Goal: Task Accomplishment & Management: Manage account settings

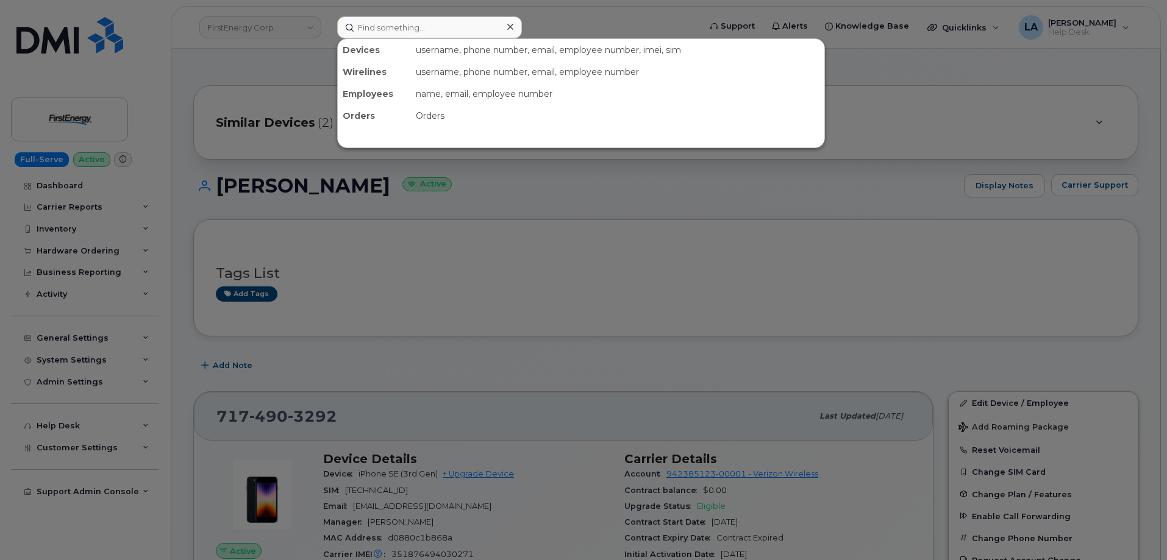
scroll to position [291, 0]
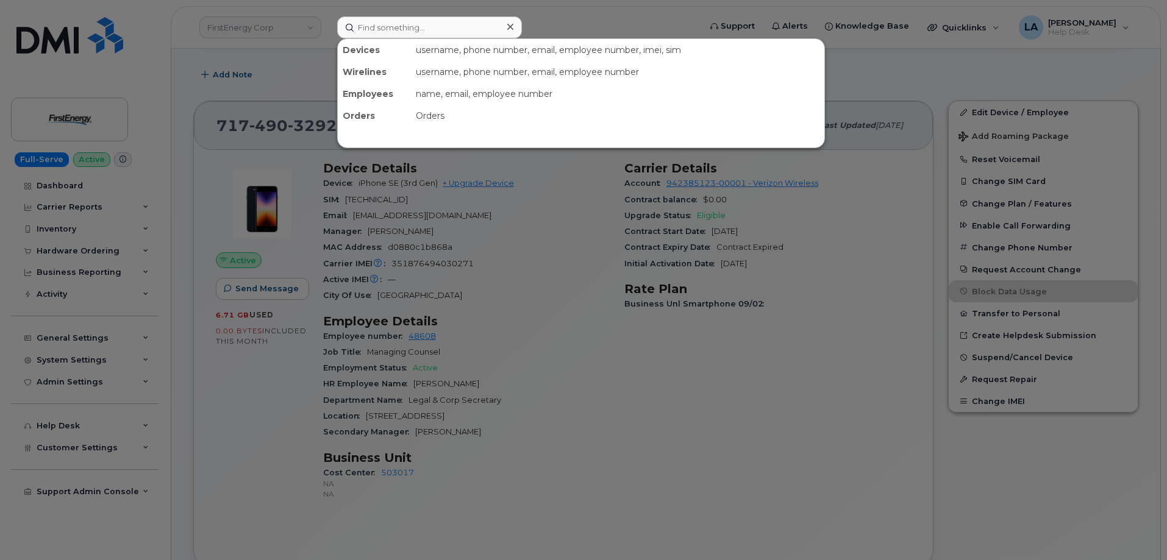
click at [425, 28] on input at bounding box center [429, 27] width 185 height 22
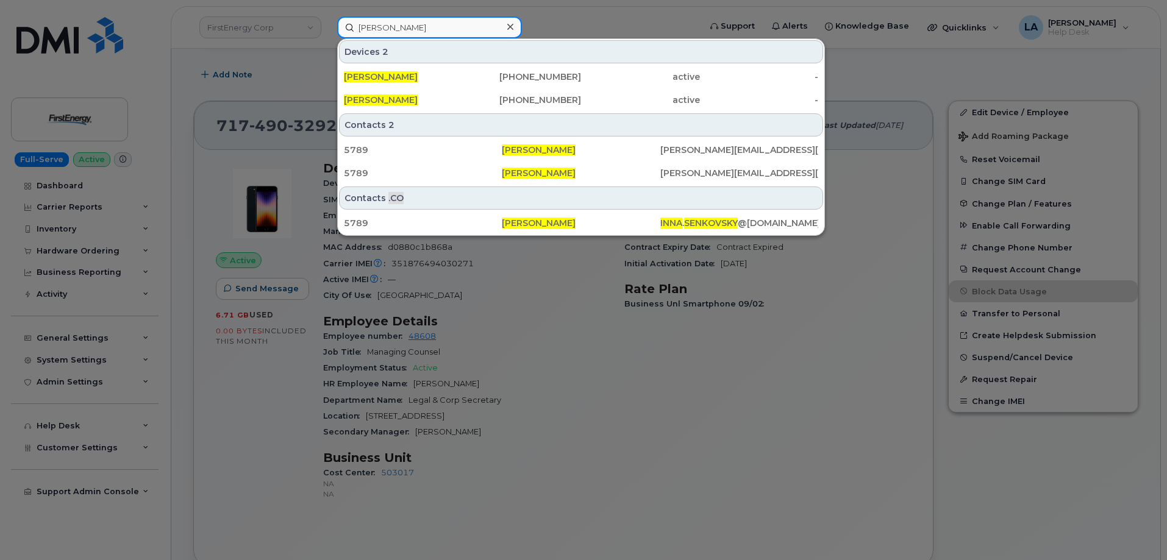
drag, startPoint x: 446, startPoint y: 29, endPoint x: 286, endPoint y: 27, distance: 159.7
click at [327, 27] on div "Inna Senkovsky Devices 2 Inna Senkovsky 508-904-6634 active - INNA SENKOVSKY 38…" at bounding box center [514, 27] width 374 height 22
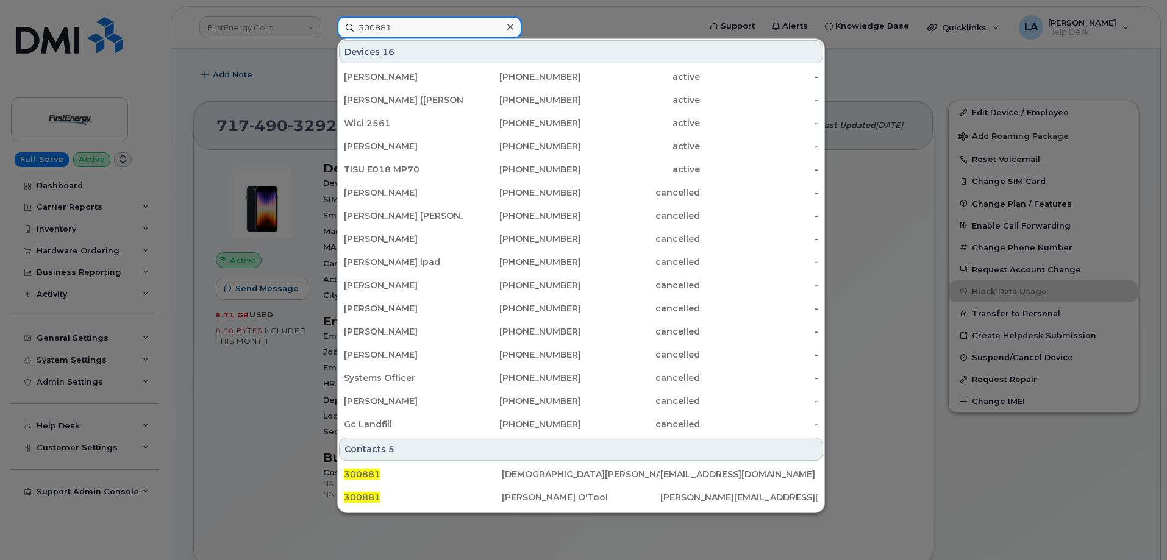
type input "300881"
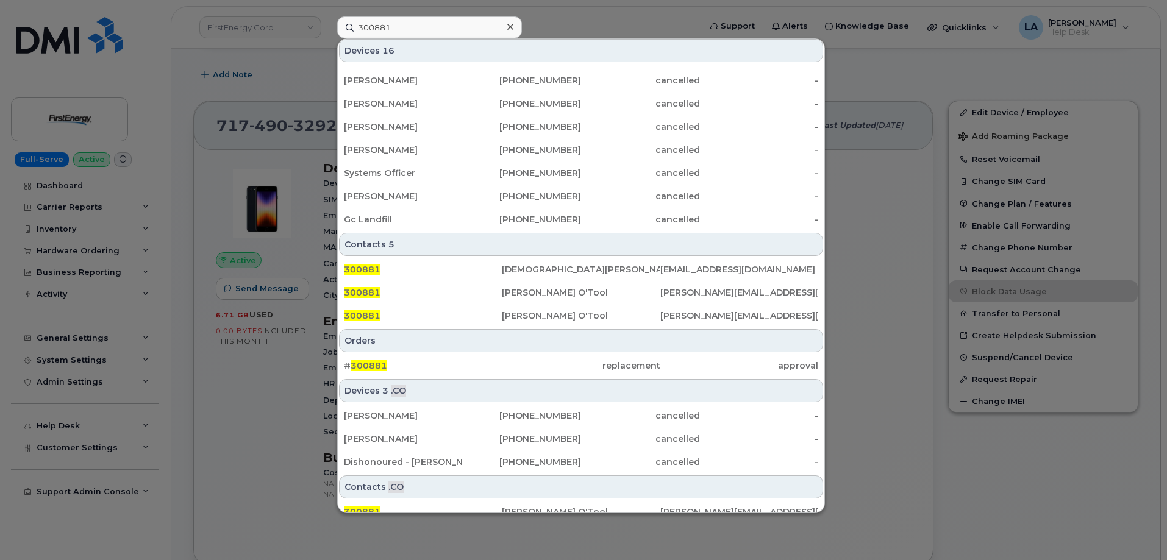
scroll to position [216, 0]
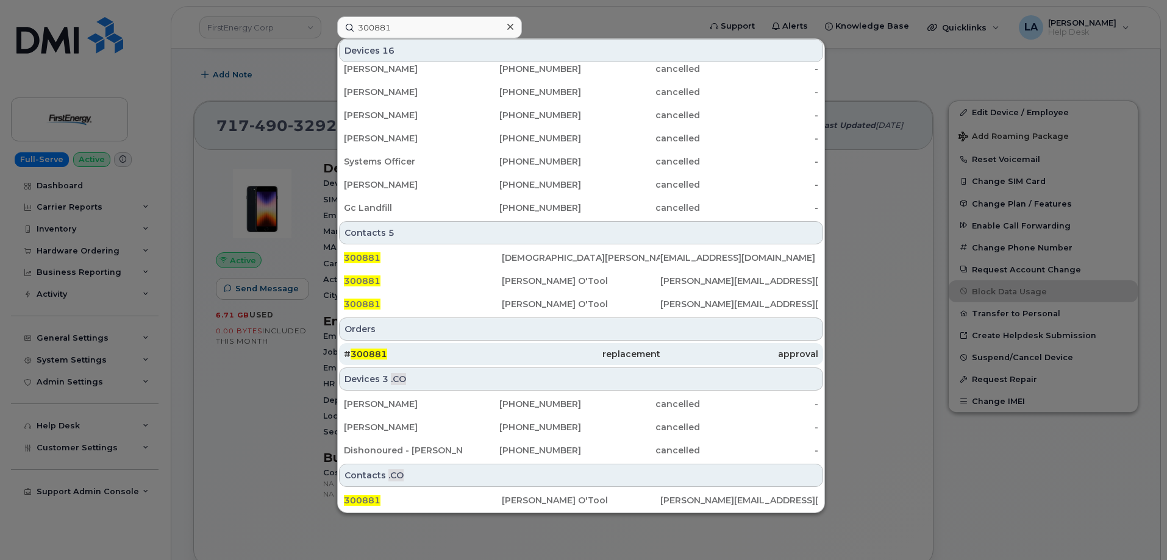
click at [391, 356] on div "# 300881" at bounding box center [423, 354] width 158 height 12
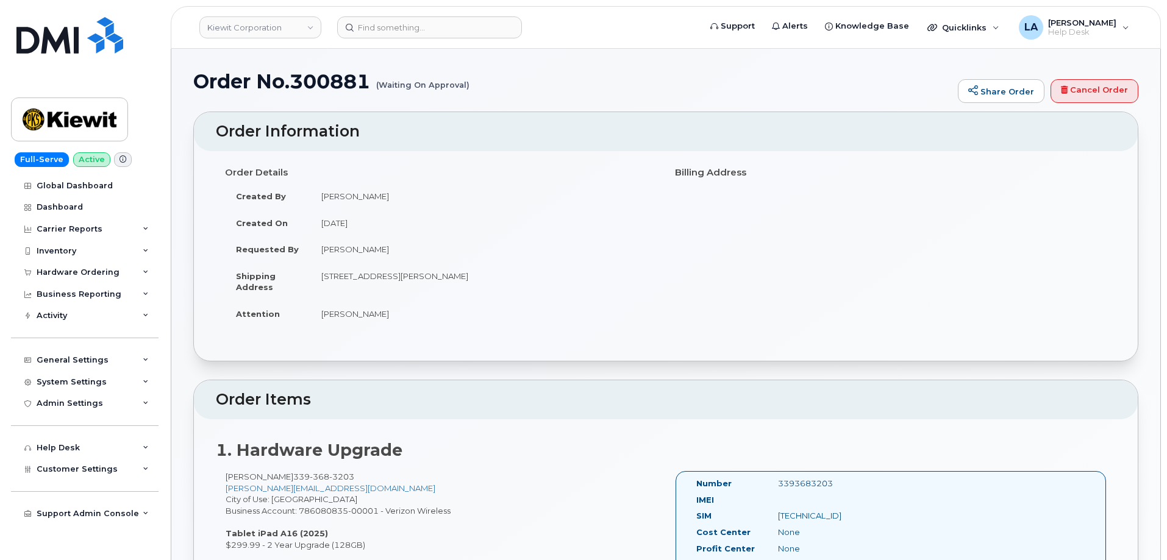
drag, startPoint x: 198, startPoint y: 61, endPoint x: 241, endPoint y: 72, distance: 44.1
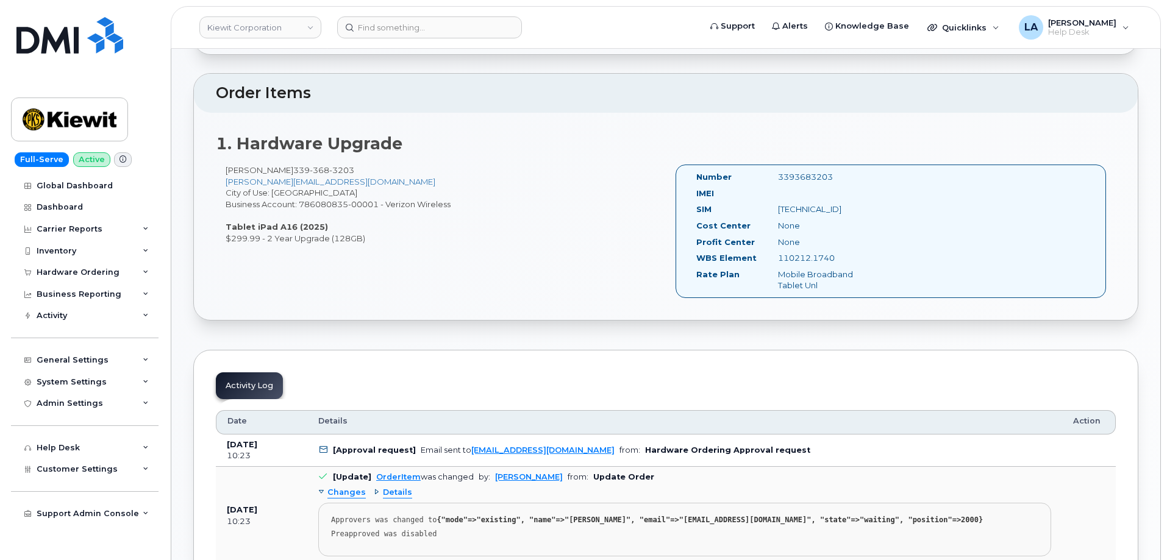
scroll to position [230, 0]
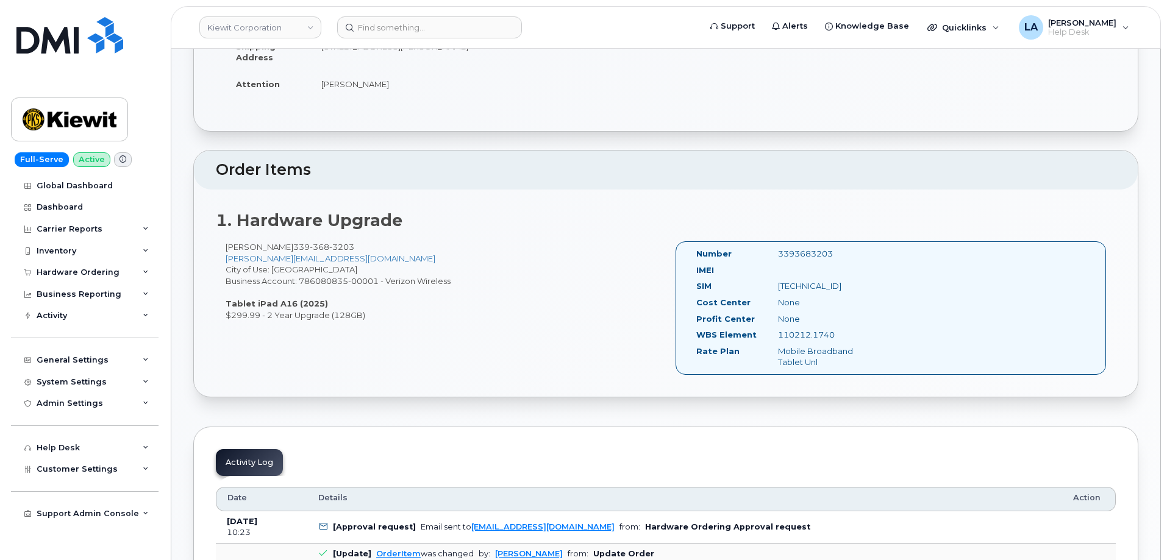
drag, startPoint x: 392, startPoint y: 313, endPoint x: 350, endPoint y: 343, distance: 50.7
click at [226, 321] on div "FELIX SENKOVSKY 339 368 3203 FELIX.SENKOVSKY@MASSELEC.COM City of Use: Arlingto…" at bounding box center [666, 313] width 900 height 144
click at [488, 335] on div "FELIX SENKOVSKY 339 368 3203 FELIX.SENKOVSKY@MASSELEC.COM City of Use: Arlingto…" at bounding box center [666, 313] width 900 height 144
click at [428, 262] on div "FELIX SENKOVSKY 339 368 3203 FELIX.SENKOVSKY@MASSELEC.COM City of Use: Arlingto…" at bounding box center [441, 280] width 450 height 79
drag, startPoint x: 388, startPoint y: 255, endPoint x: 218, endPoint y: 257, distance: 169.5
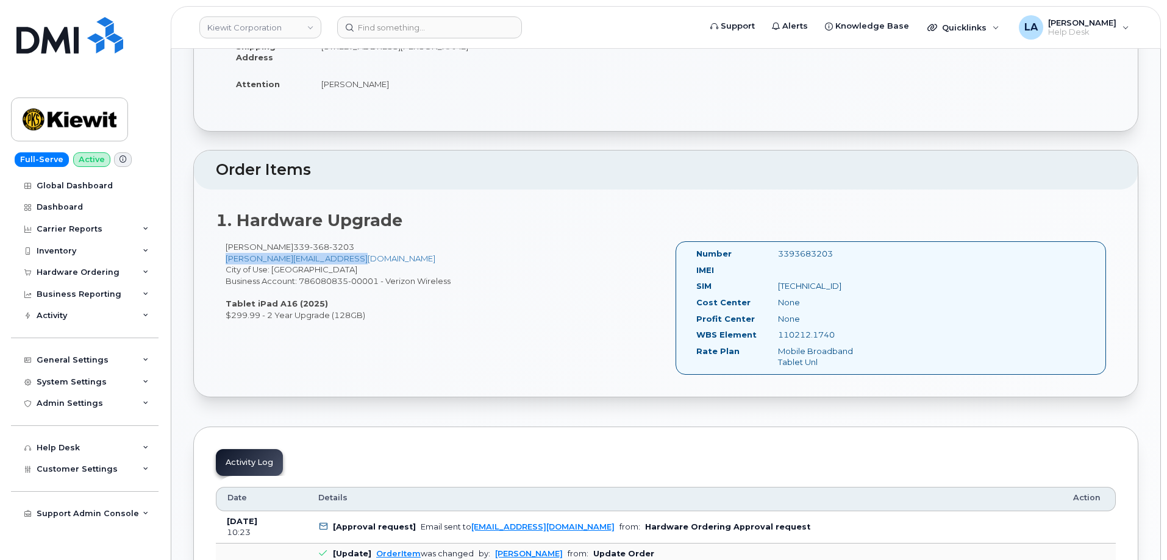
click at [218, 257] on div "FELIX SENKOVSKY 339 368 3203 FELIX.SENKOVSKY@MASSELEC.COM City of Use: Arlingto…" at bounding box center [441, 280] width 450 height 79
copy link "FELIX.SENKOVSKY@MASSELEC.COM"
drag, startPoint x: 1165, startPoint y: 68, endPoint x: 1170, endPoint y: 101, distance: 33.9
drag, startPoint x: 1166, startPoint y: 85, endPoint x: 1170, endPoint y: 111, distance: 26.5
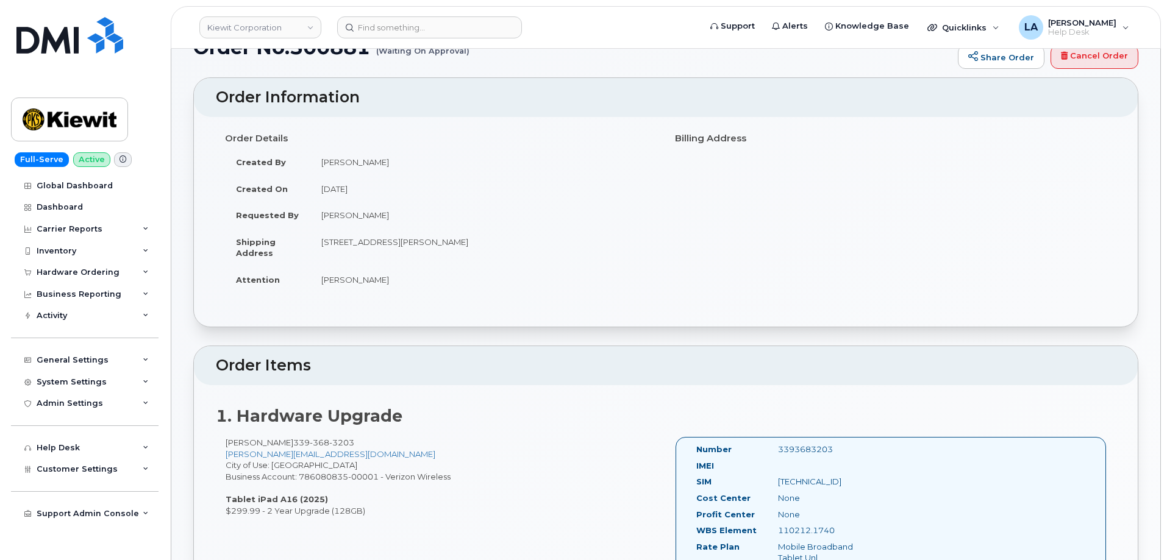
scroll to position [0, 0]
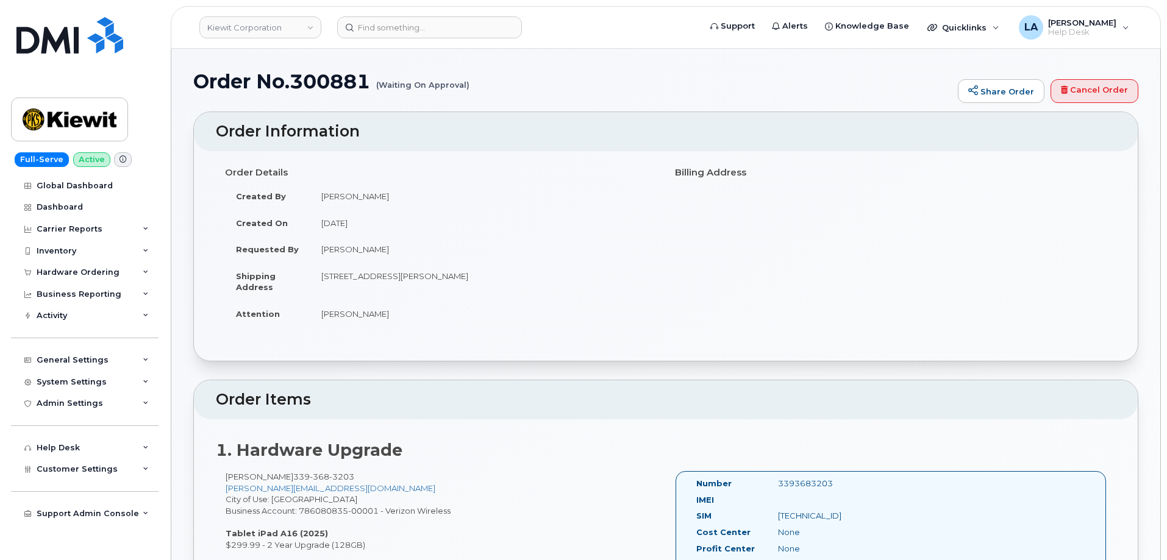
click at [348, 76] on h1 "Order No.300881 (Waiting On Approval)" at bounding box center [572, 81] width 758 height 21
copy h1 "300881"
click at [508, 151] on div "Order Details Created By Travis Tedesco Created On September 16, 2025 Requested…" at bounding box center [666, 256] width 944 height 210
drag, startPoint x: 395, startPoint y: 255, endPoint x: 318, endPoint y: 254, distance: 76.8
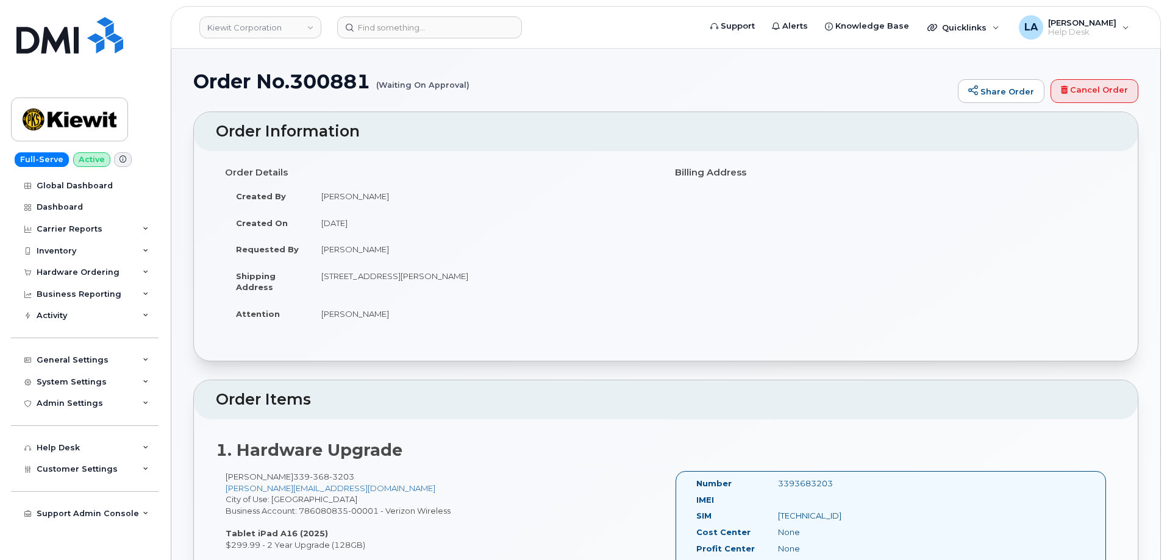
click at [318, 254] on td "FELIX SENKOVSKY" at bounding box center [483, 249] width 346 height 27
copy td "FELIX SENKOVSKY"
click at [1080, 94] on link "Cancel Order" at bounding box center [1094, 91] width 88 height 24
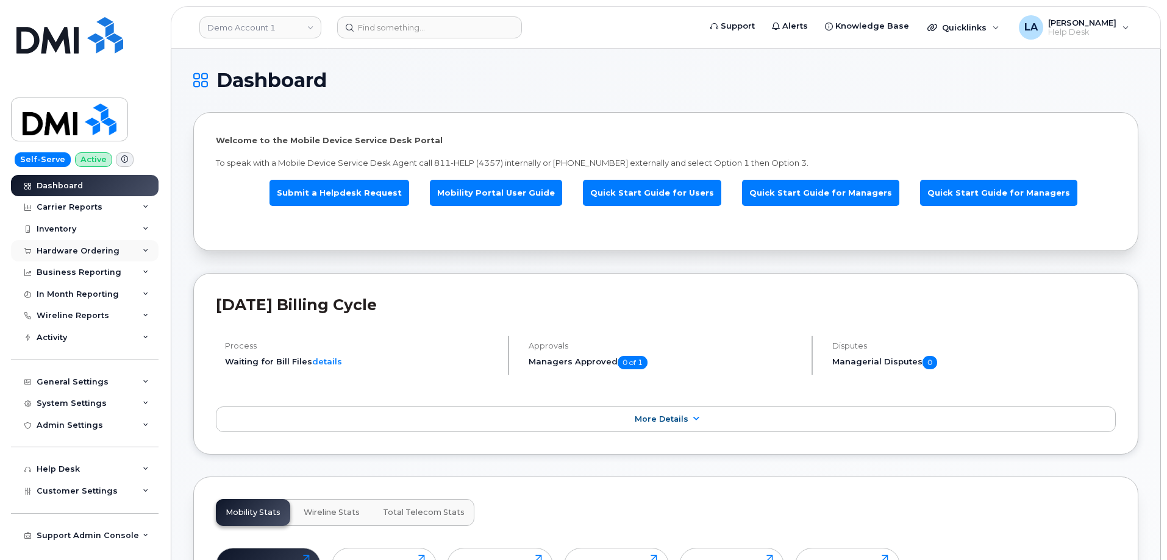
click at [65, 254] on div "Hardware Ordering" at bounding box center [78, 251] width 83 height 10
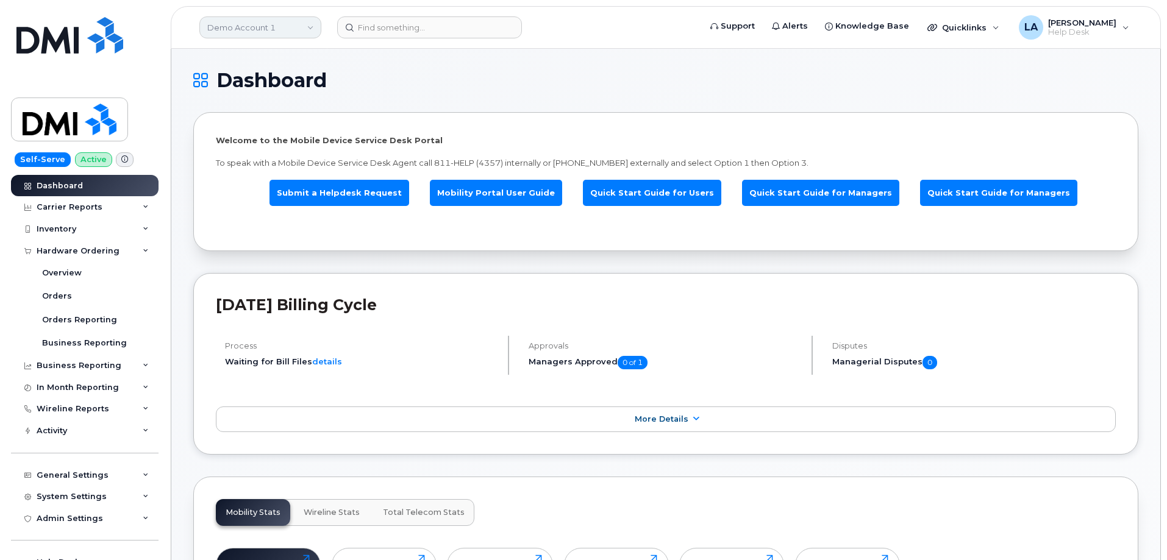
click at [287, 33] on link "Demo Account 1" at bounding box center [260, 27] width 122 height 22
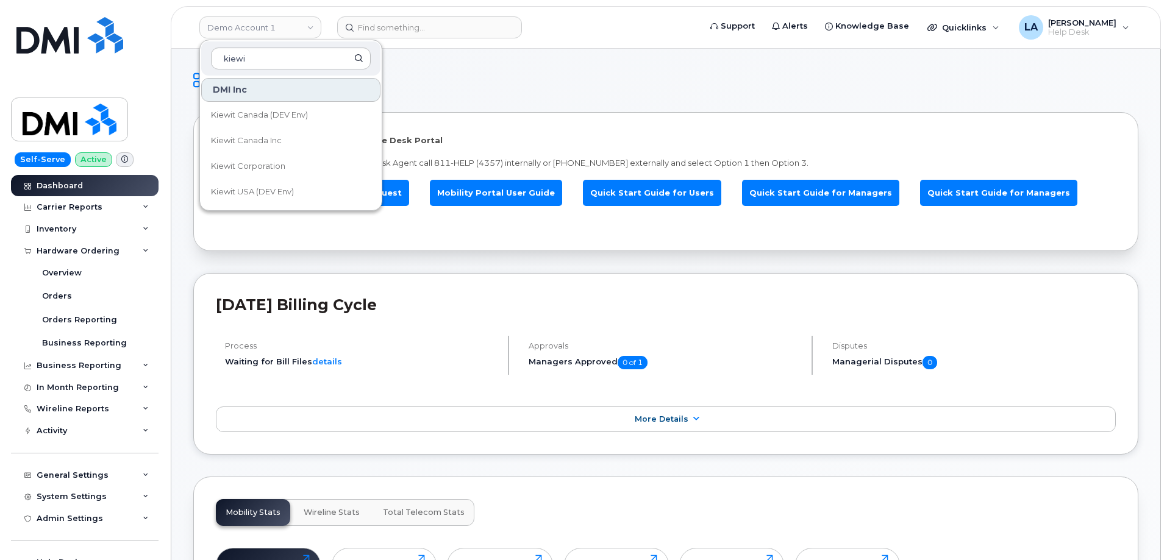
type input "kiewi"
click at [253, 157] on link "Kiewit Corporation" at bounding box center [290, 166] width 179 height 24
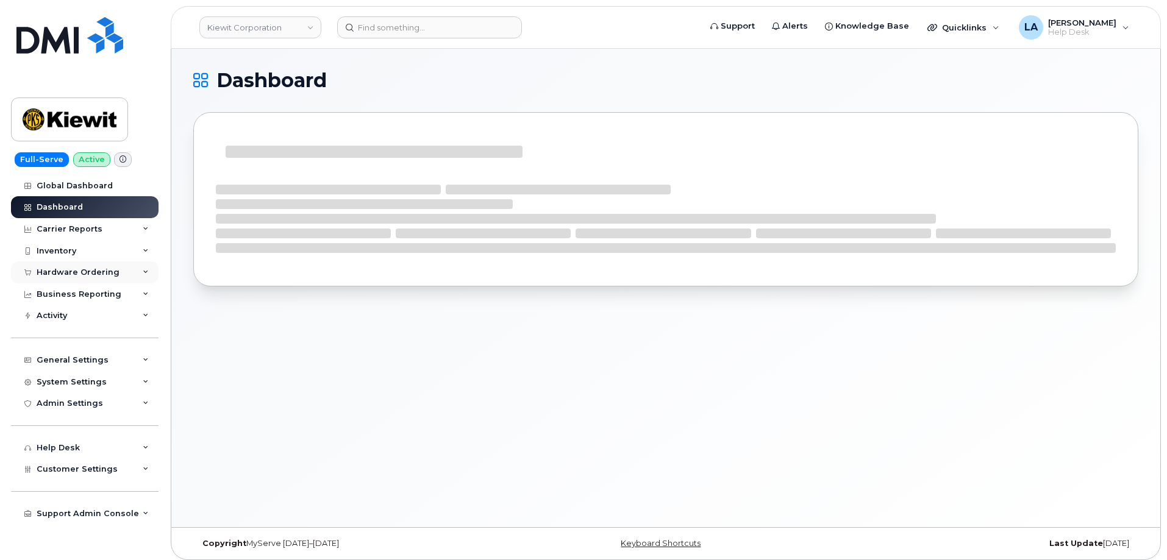
click at [146, 273] on icon at bounding box center [146, 272] width 6 height 6
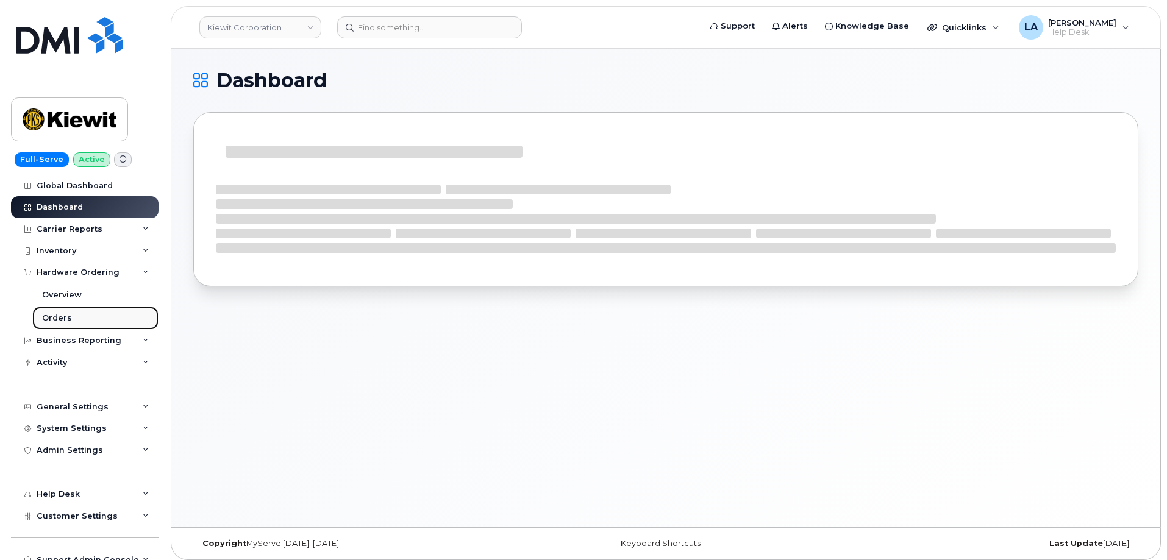
click at [58, 319] on div "Orders" at bounding box center [57, 318] width 30 height 11
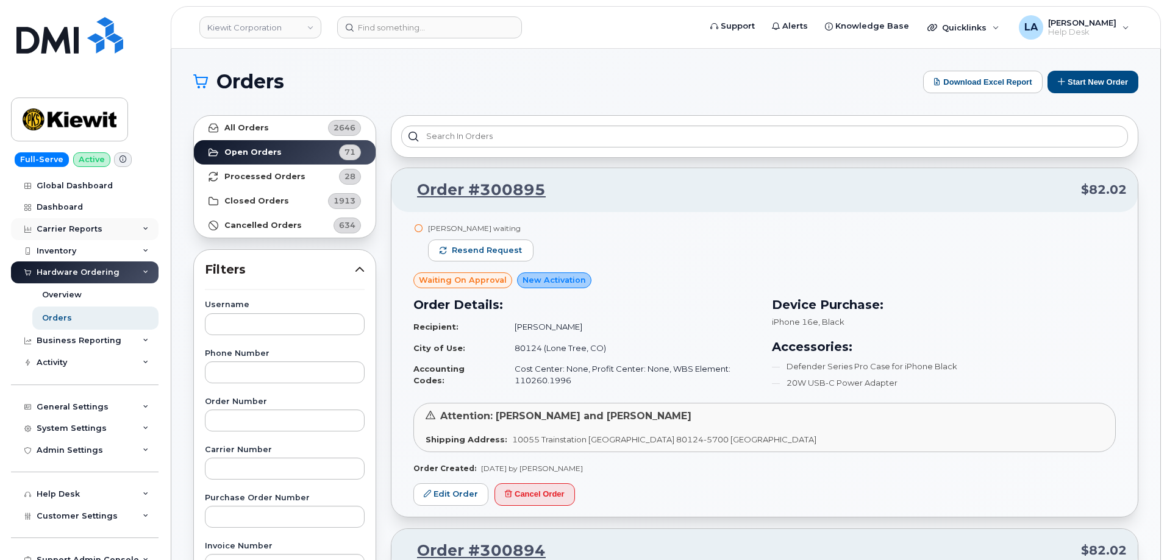
click at [141, 224] on div "Carrier Reports" at bounding box center [85, 229] width 148 height 22
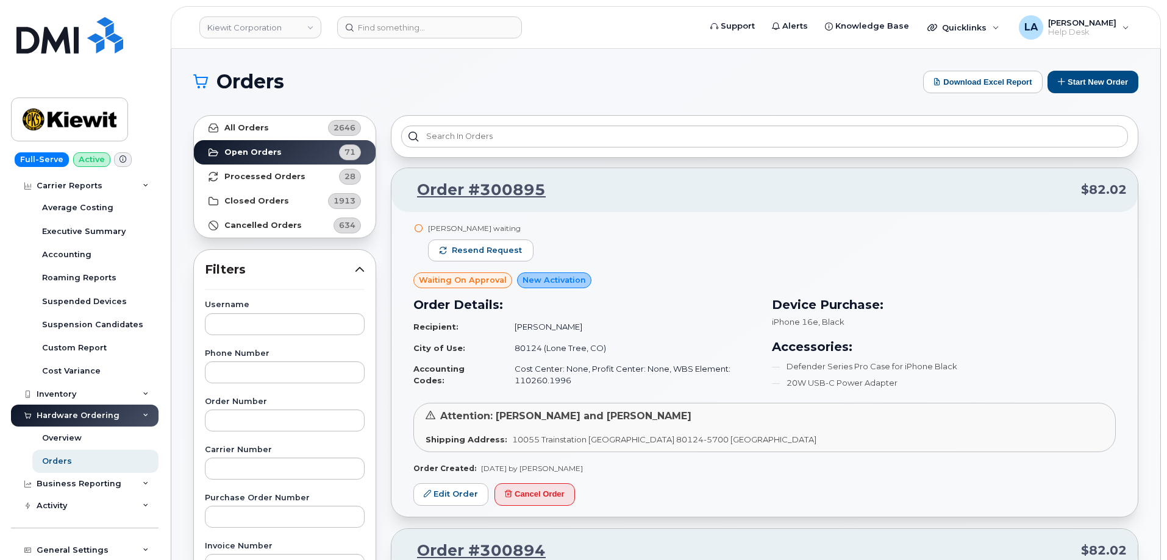
scroll to position [121, 0]
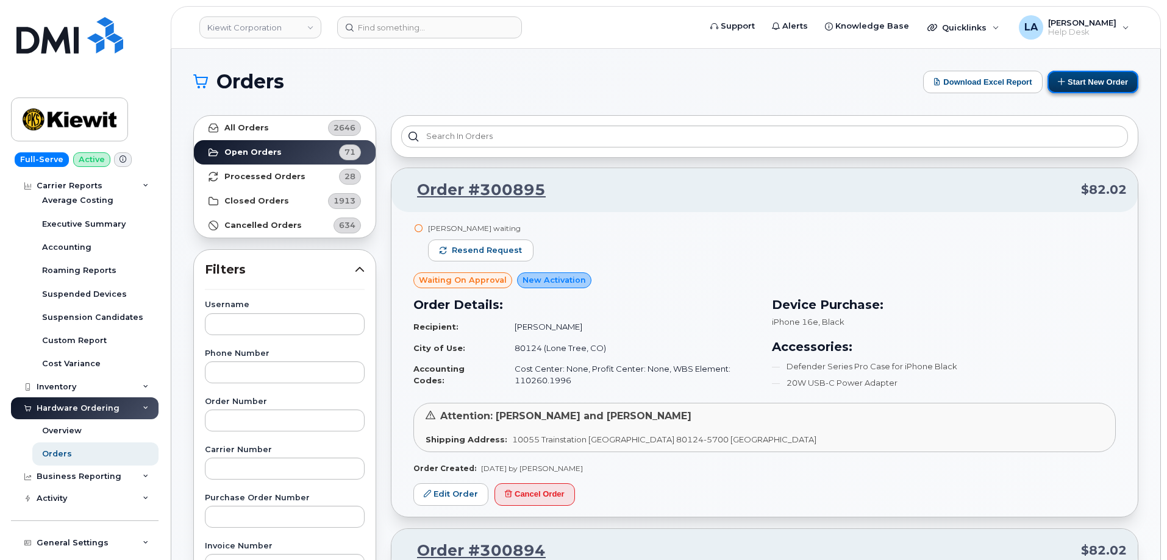
click at [1104, 76] on button "Start New Order" at bounding box center [1092, 82] width 91 height 23
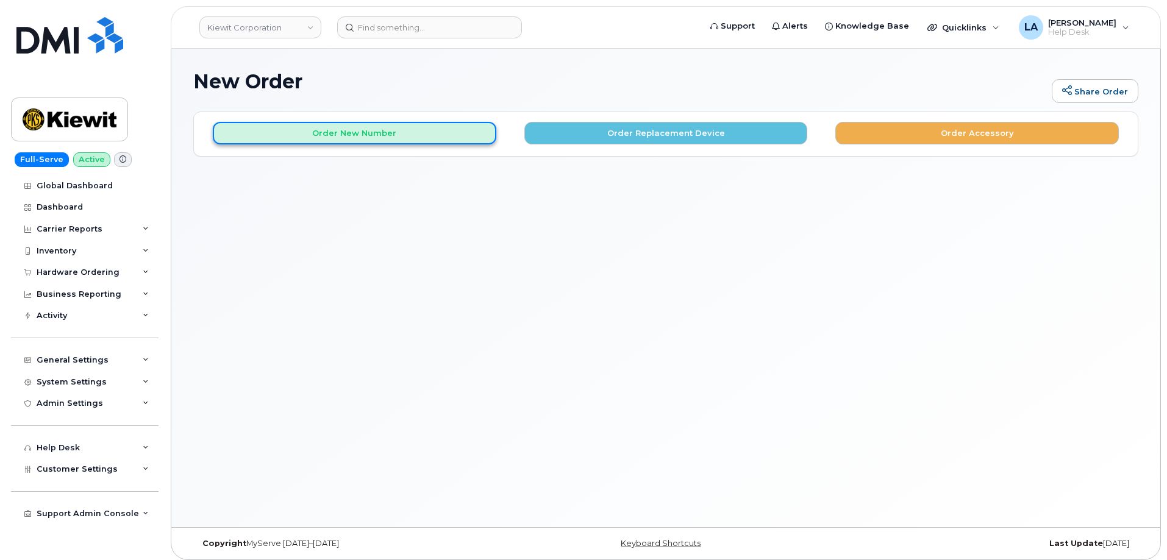
click at [461, 137] on button "Order New Number" at bounding box center [354, 133] width 283 height 23
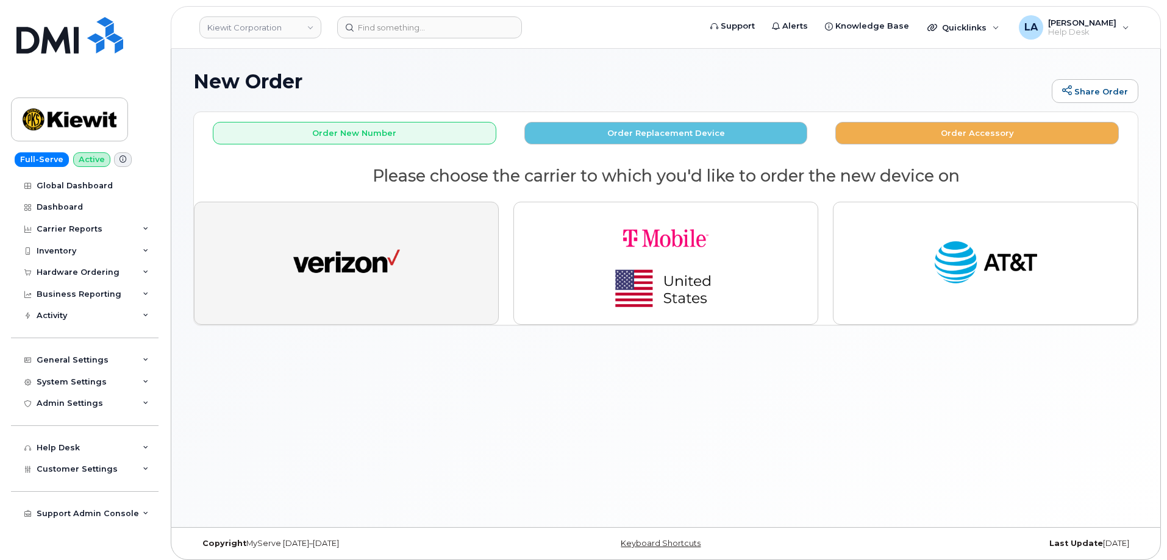
click at [397, 264] on img "button" at bounding box center [346, 263] width 107 height 55
